Goal: Navigation & Orientation: Find specific page/section

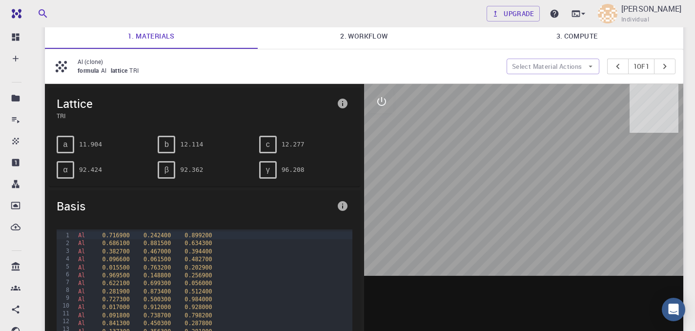
scroll to position [44, 0]
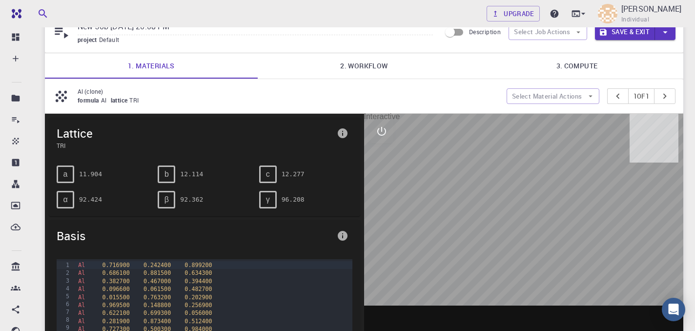
click at [383, 129] on icon "interactive" at bounding box center [382, 132] width 12 height 12
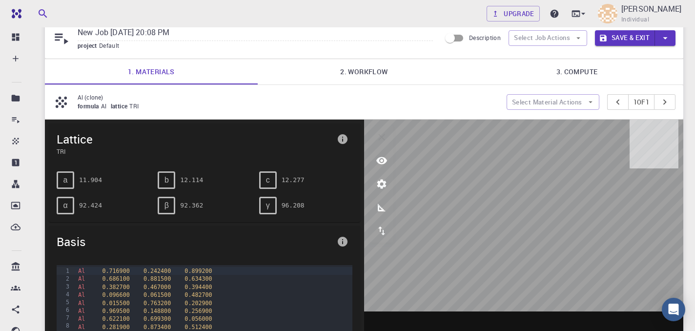
scroll to position [36, 0]
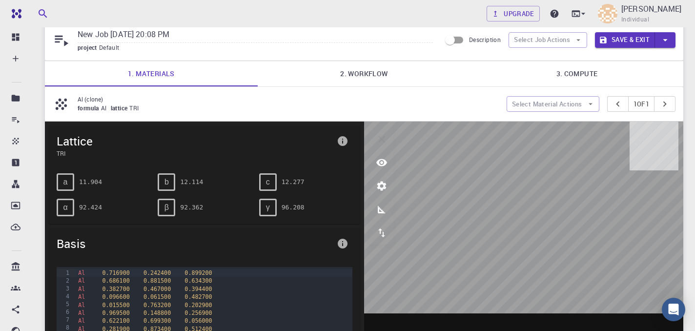
click at [575, 70] on link "3. Compute" at bounding box center [577, 73] width 213 height 25
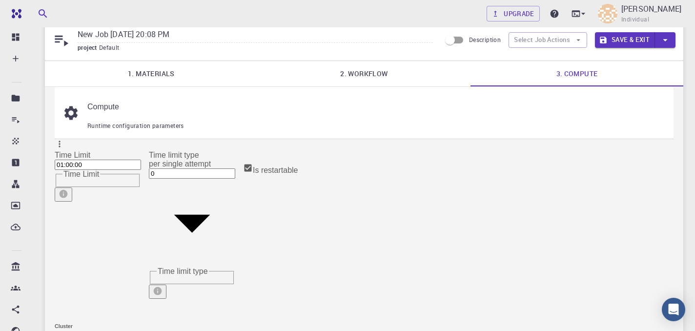
click at [163, 199] on icon "info" at bounding box center [158, 291] width 10 height 10
click at [251, 148] on div at bounding box center [347, 165] width 695 height 331
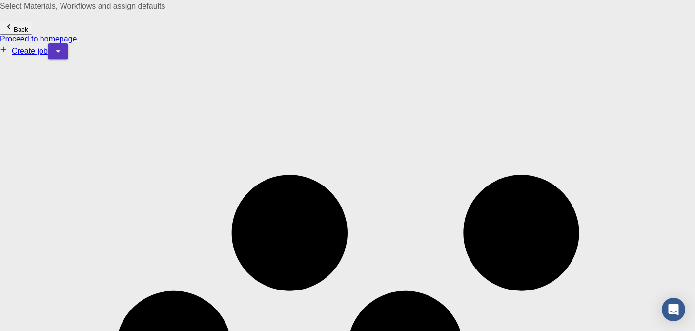
scroll to position [26, 0]
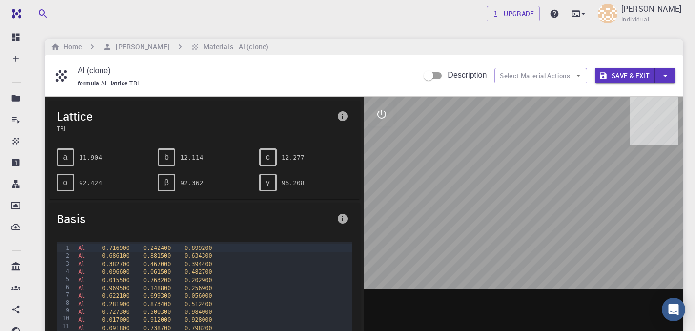
drag, startPoint x: 515, startPoint y: 207, endPoint x: 524, endPoint y: 172, distance: 35.9
click at [524, 172] on div at bounding box center [523, 249] width 319 height 304
click at [589, 12] on icon at bounding box center [584, 14] width 10 height 10
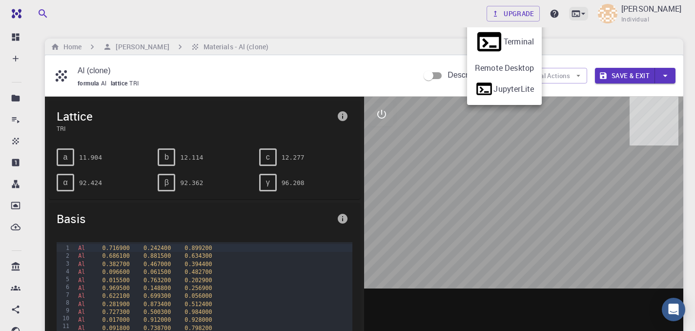
click at [589, 12] on div at bounding box center [347, 165] width 695 height 331
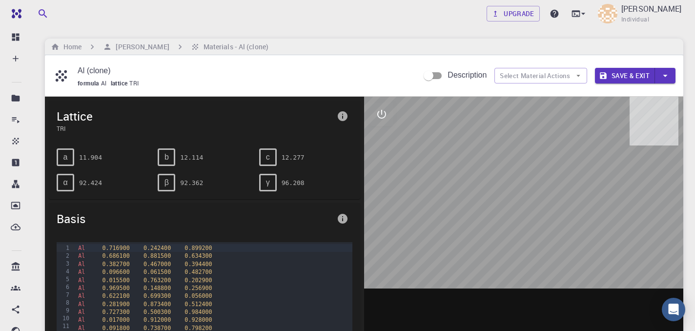
click at [521, 169] on div at bounding box center [523, 249] width 319 height 304
click at [273, 156] on div "c" at bounding box center [268, 157] width 18 height 18
click at [344, 199] on icon "info" at bounding box center [343, 219] width 10 height 10
click at [344, 199] on div at bounding box center [347, 165] width 695 height 331
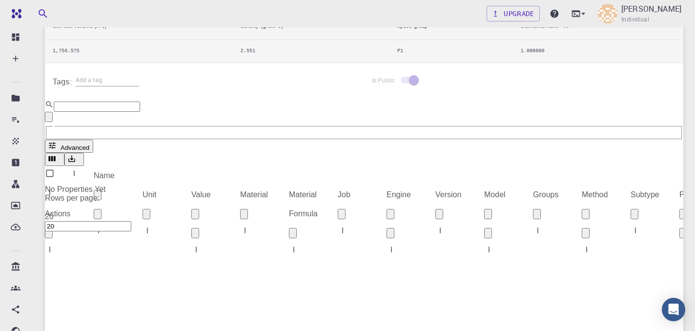
scroll to position [388, 0]
click at [75, 155] on icon "Export" at bounding box center [71, 159] width 9 height 9
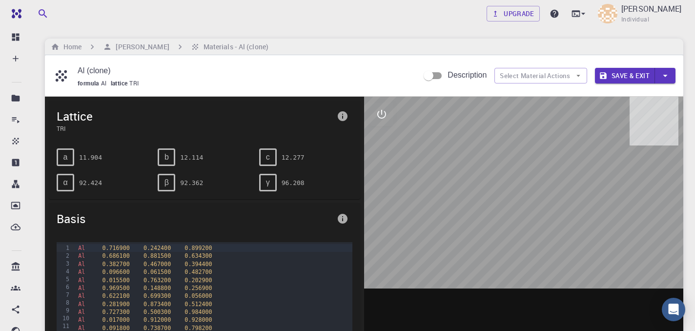
scroll to position [0, 0]
click at [579, 71] on icon "button" at bounding box center [578, 75] width 9 height 9
click at [63, 49] on h6 "Home" at bounding box center [71, 47] width 22 height 11
